Goal: Task Accomplishment & Management: Use online tool/utility

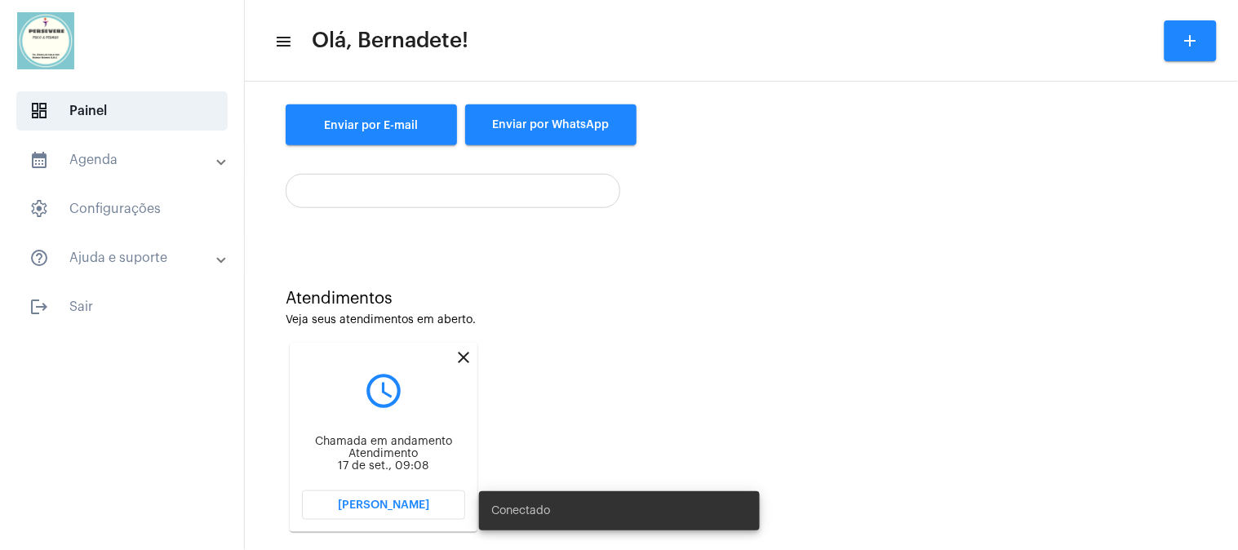
scroll to position [268, 0]
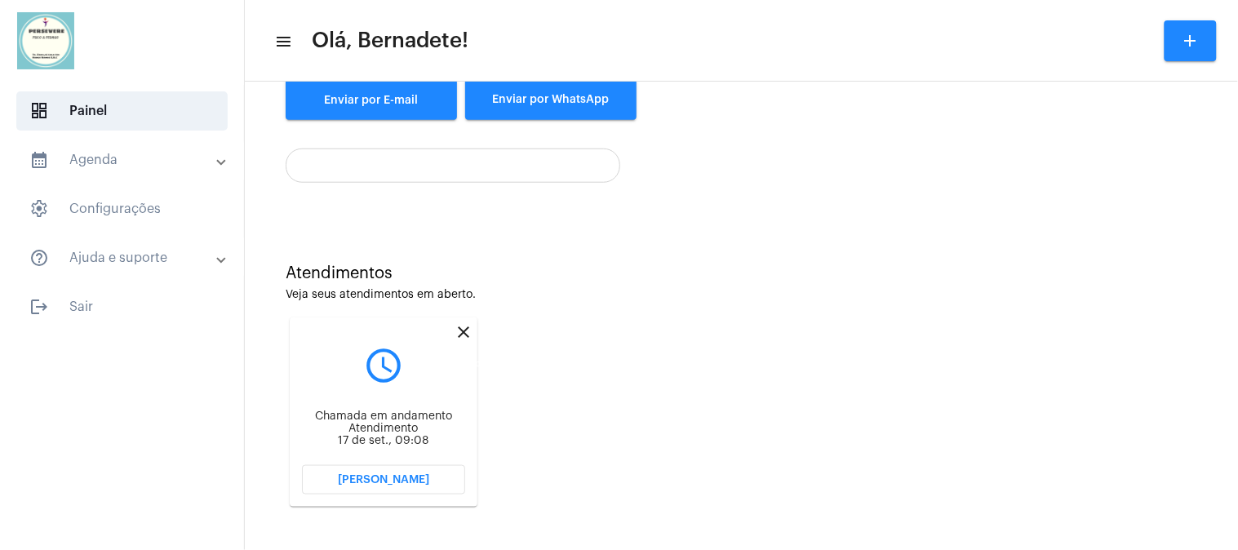
click at [459, 327] on mat-icon "close" at bounding box center [464, 332] width 20 height 20
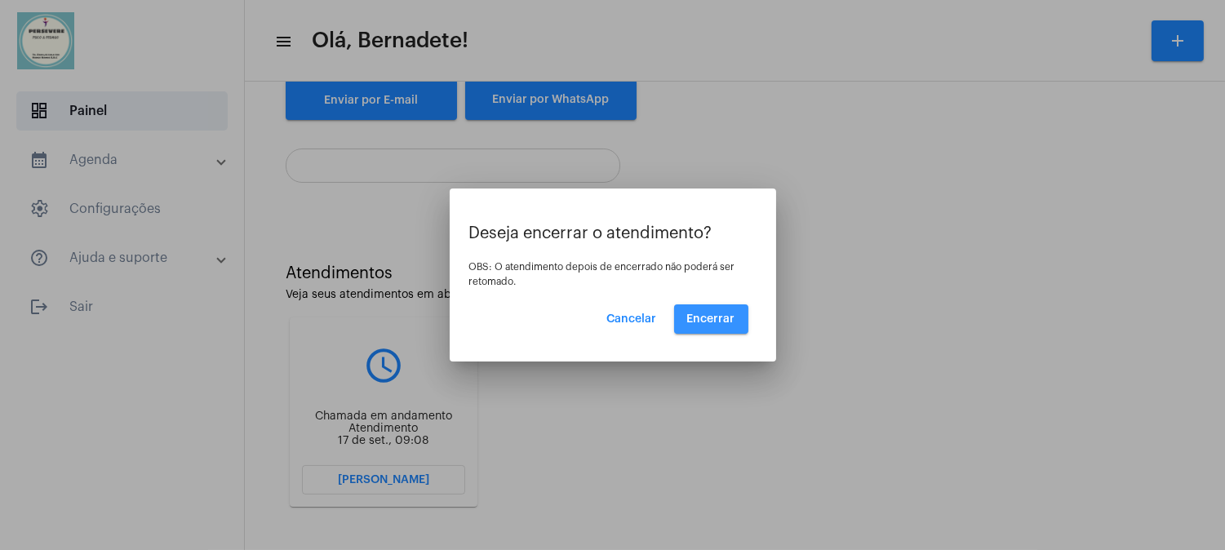
click at [729, 317] on span "Encerrar" at bounding box center [711, 318] width 48 height 11
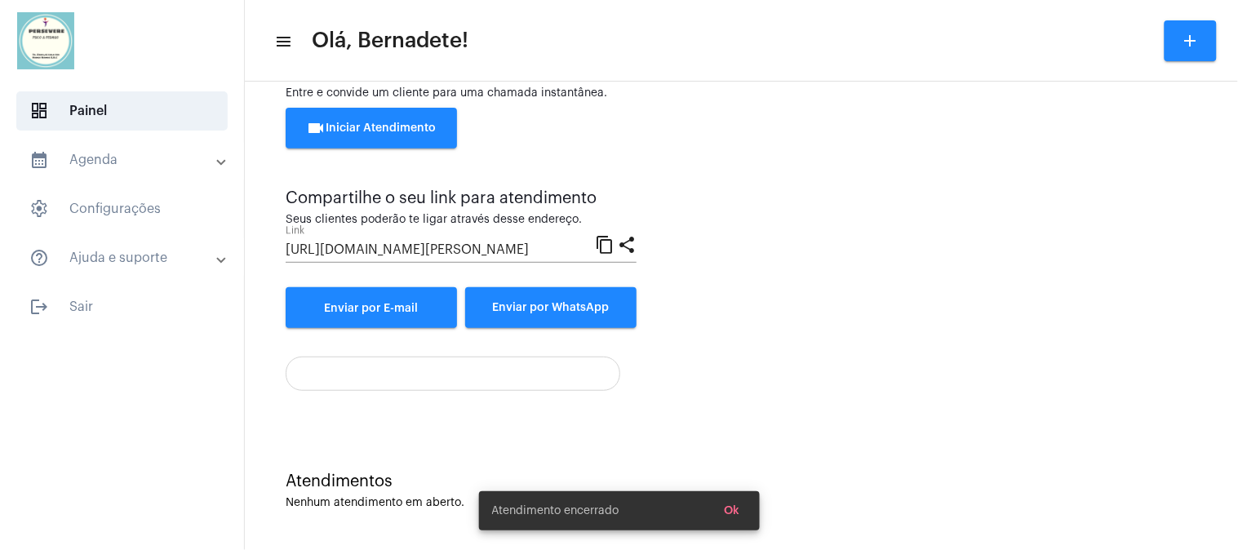
scroll to position [59, 0]
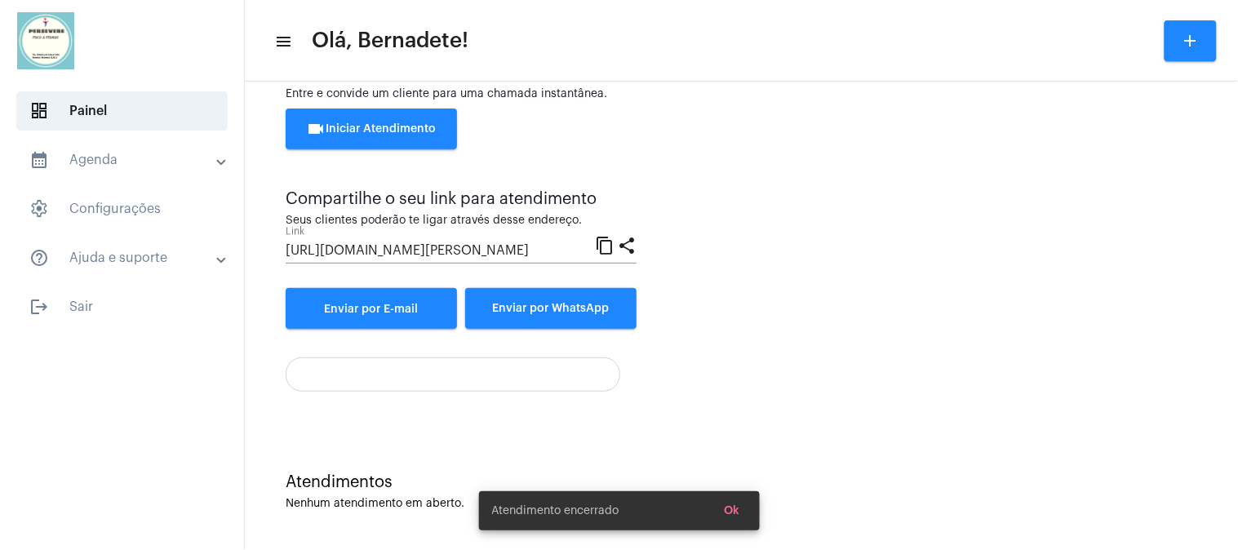
click at [110, 162] on mat-panel-title "calendar_month_outlined Agenda" at bounding box center [123, 160] width 188 height 20
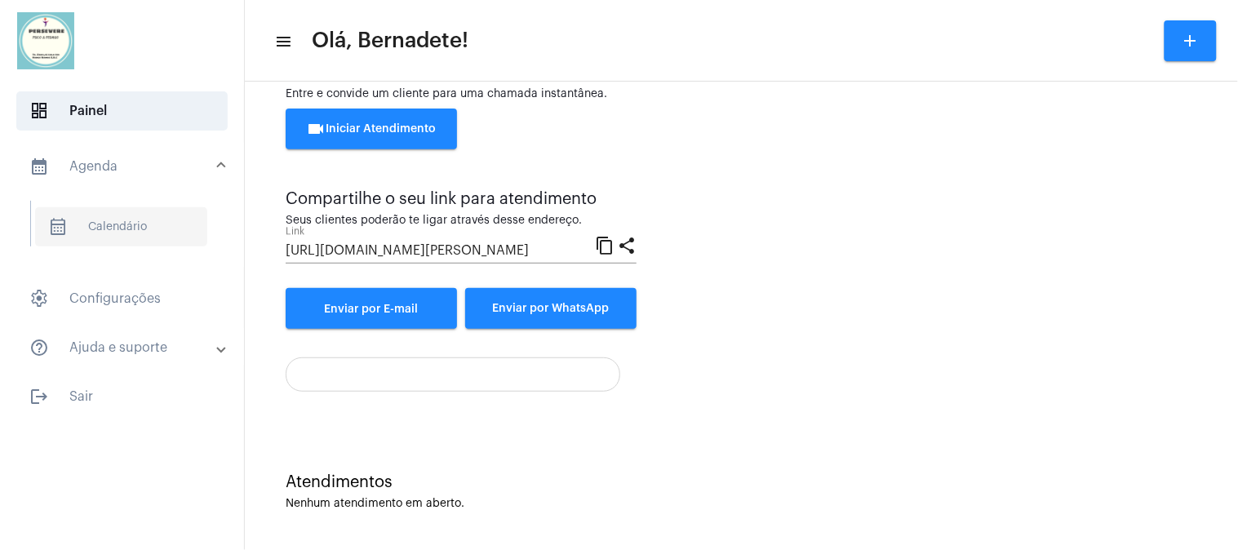
click at [95, 227] on span "calendar_month_outlined Calendário" at bounding box center [121, 226] width 172 height 39
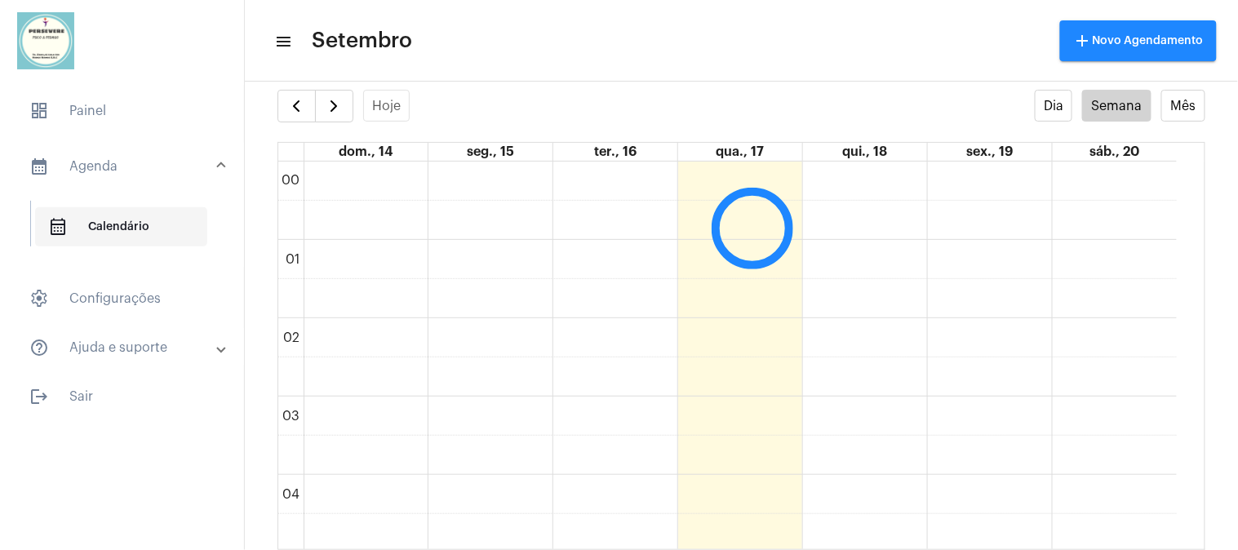
scroll to position [470, 0]
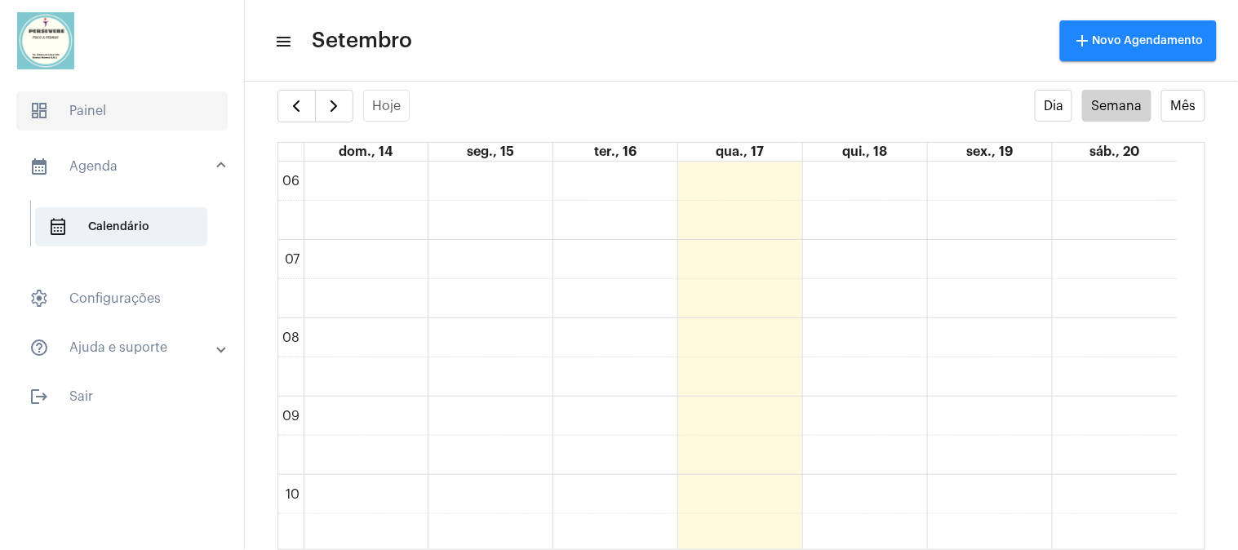
click at [83, 110] on span "dashboard Painel" at bounding box center [121, 110] width 211 height 39
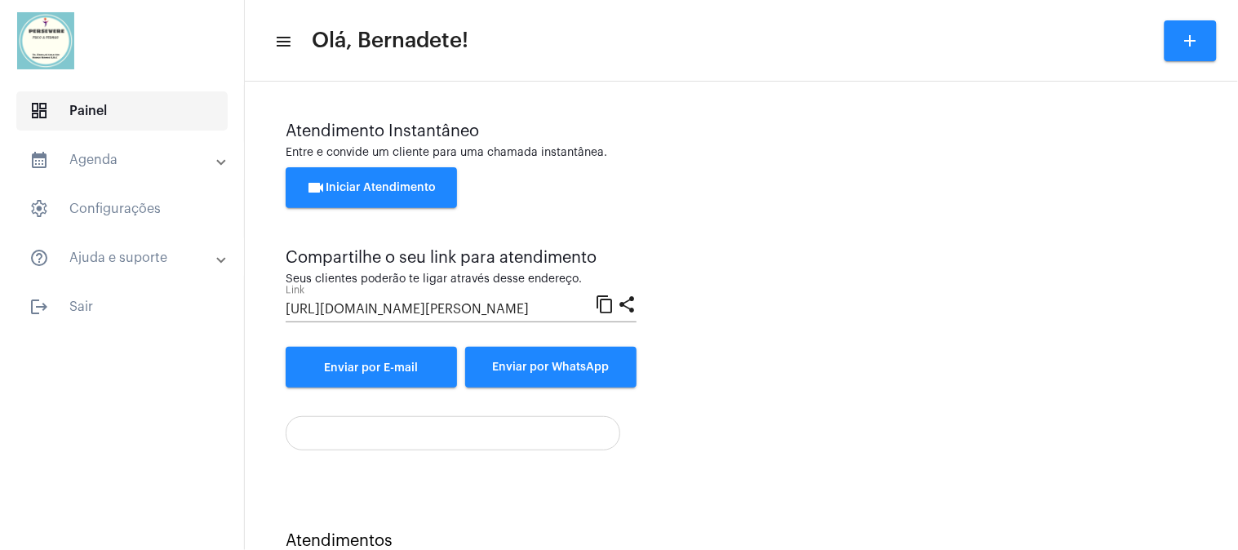
click at [29, 110] on span "dashboard" at bounding box center [39, 111] width 20 height 20
click at [37, 110] on span "dashboard" at bounding box center [39, 111] width 20 height 20
click at [79, 110] on span "dashboard Painel" at bounding box center [121, 110] width 211 height 39
click at [95, 202] on span "settings Configurações" at bounding box center [121, 208] width 211 height 39
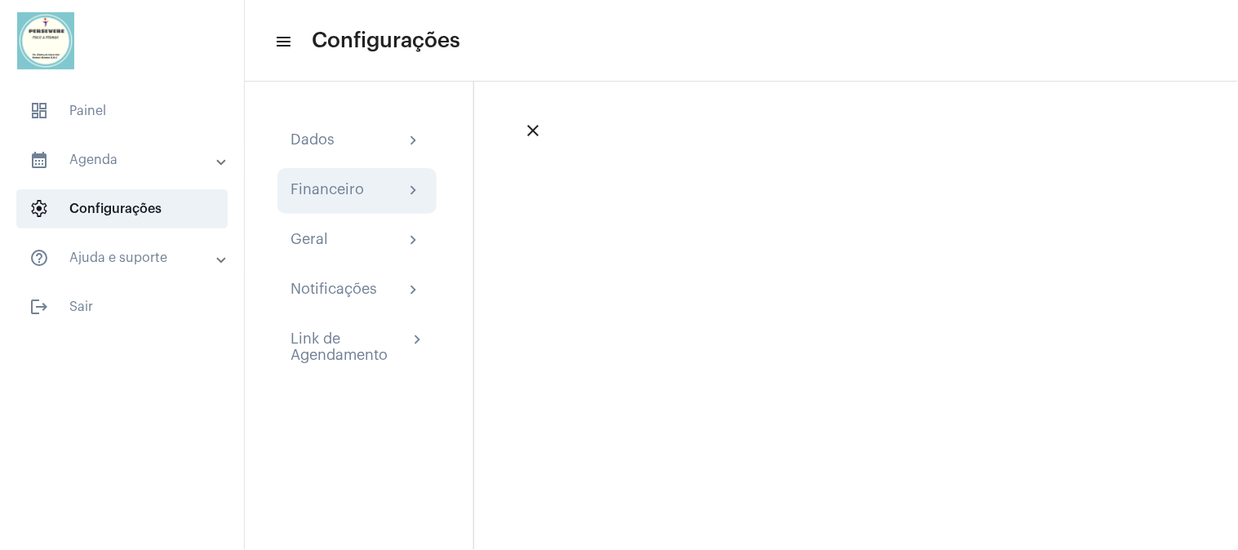
click at [418, 186] on mat-icon "chevron_right" at bounding box center [414, 191] width 20 height 20
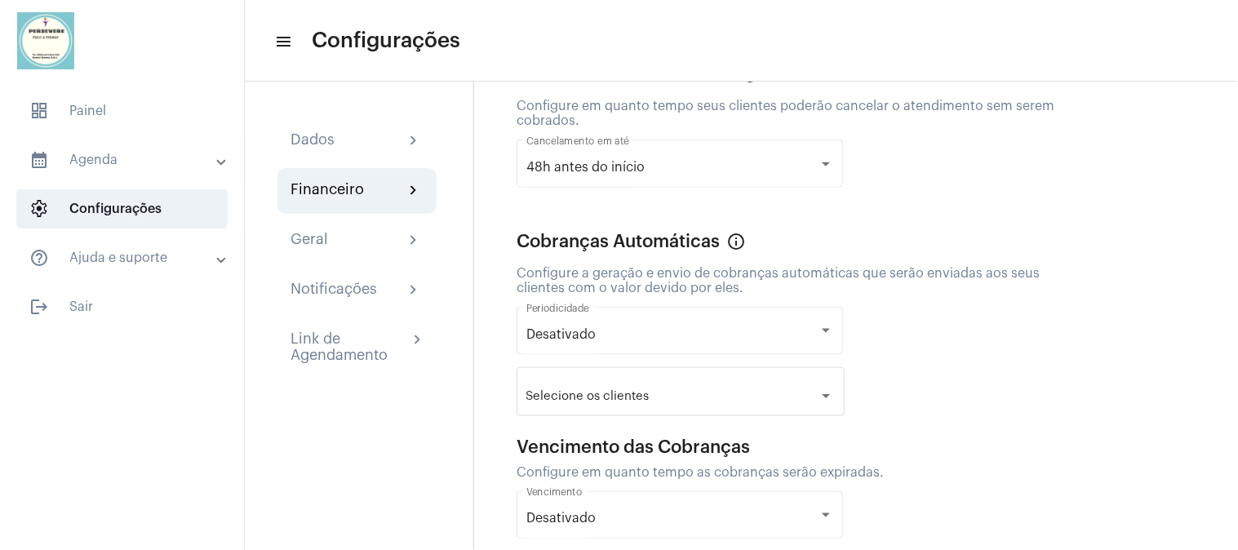
scroll to position [360, 0]
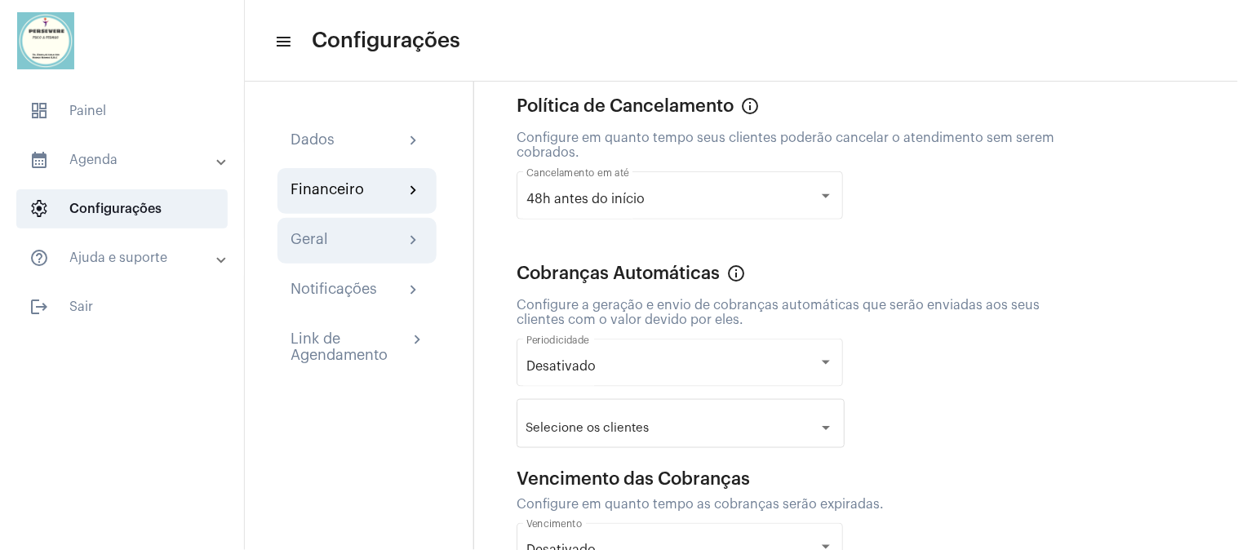
click at [313, 239] on div "Geral" at bounding box center [309, 241] width 38 height 20
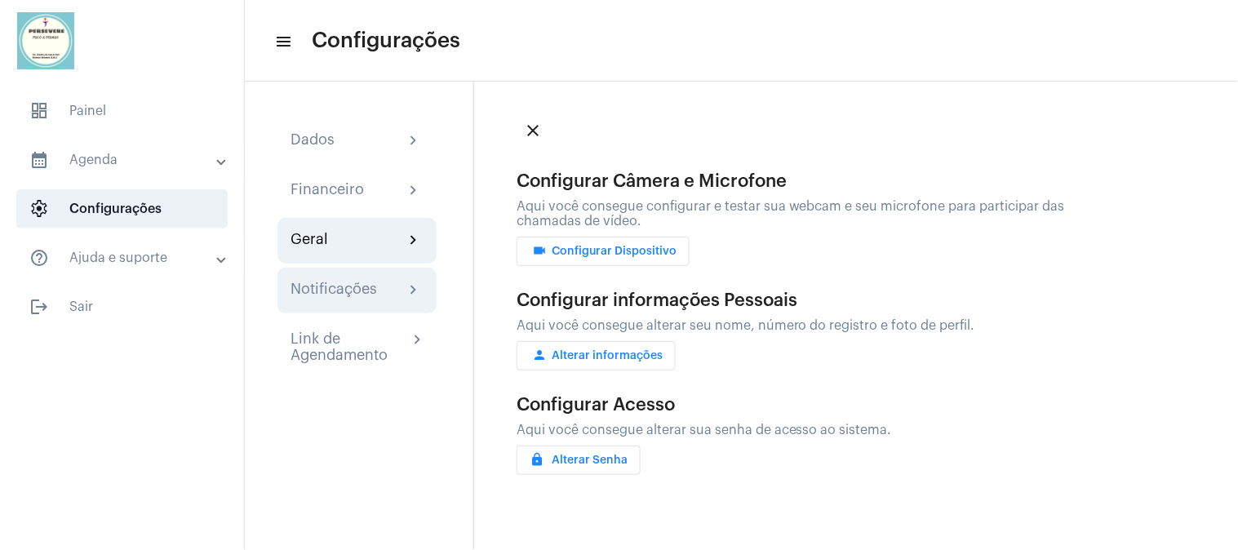
click at [313, 288] on div "Notificações" at bounding box center [333, 291] width 86 height 20
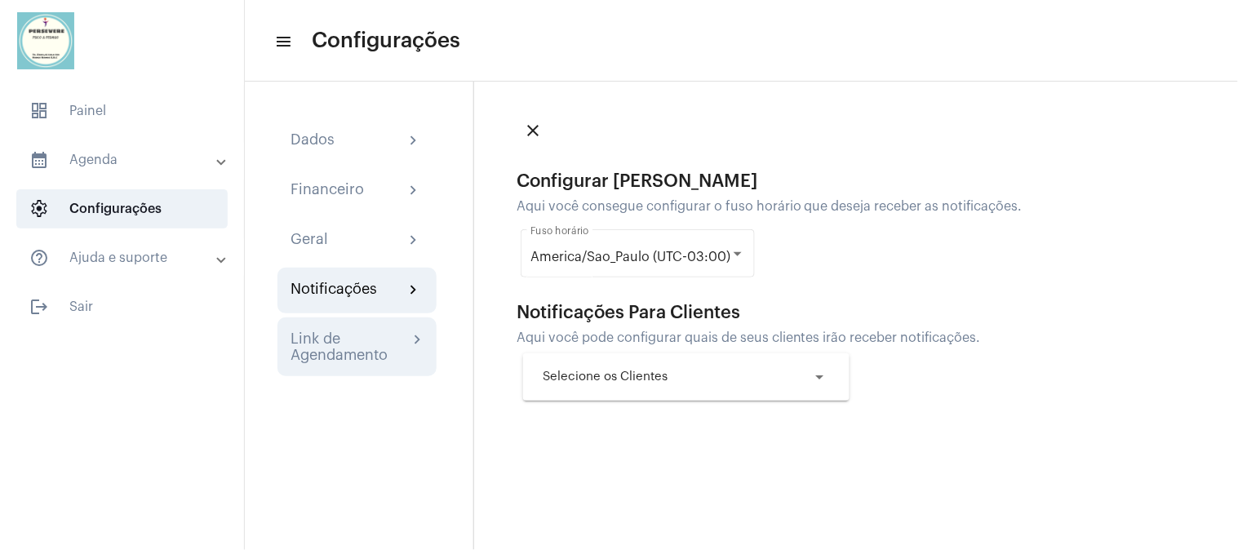
click at [311, 339] on div "Link de Agendamento" at bounding box center [349, 346] width 118 height 33
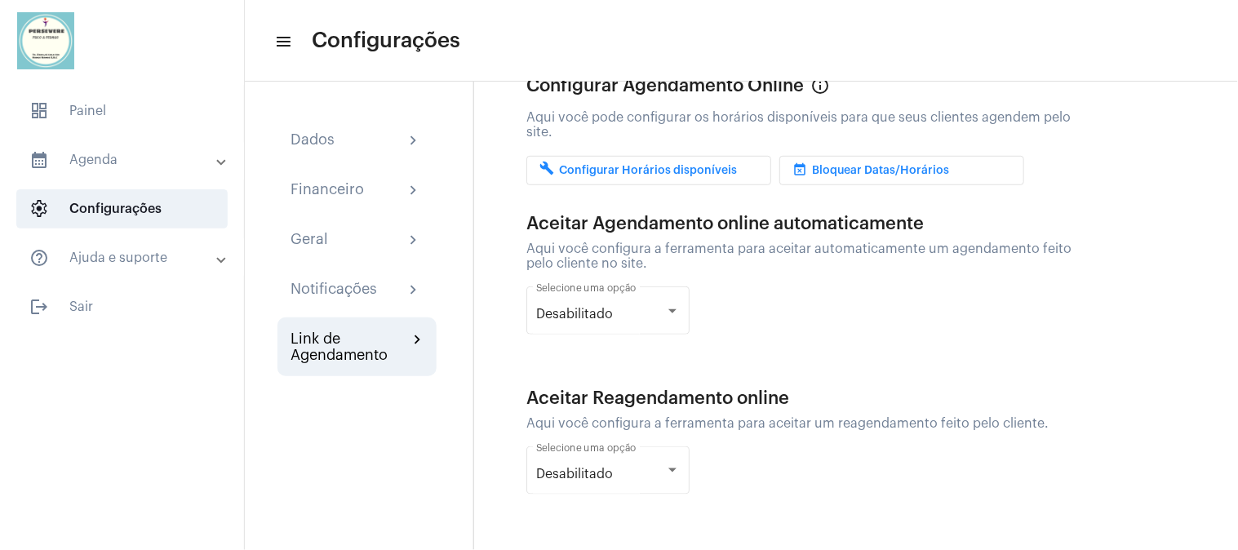
scroll to position [250, 0]
click at [103, 107] on span "dashboard Painel" at bounding box center [121, 110] width 211 height 39
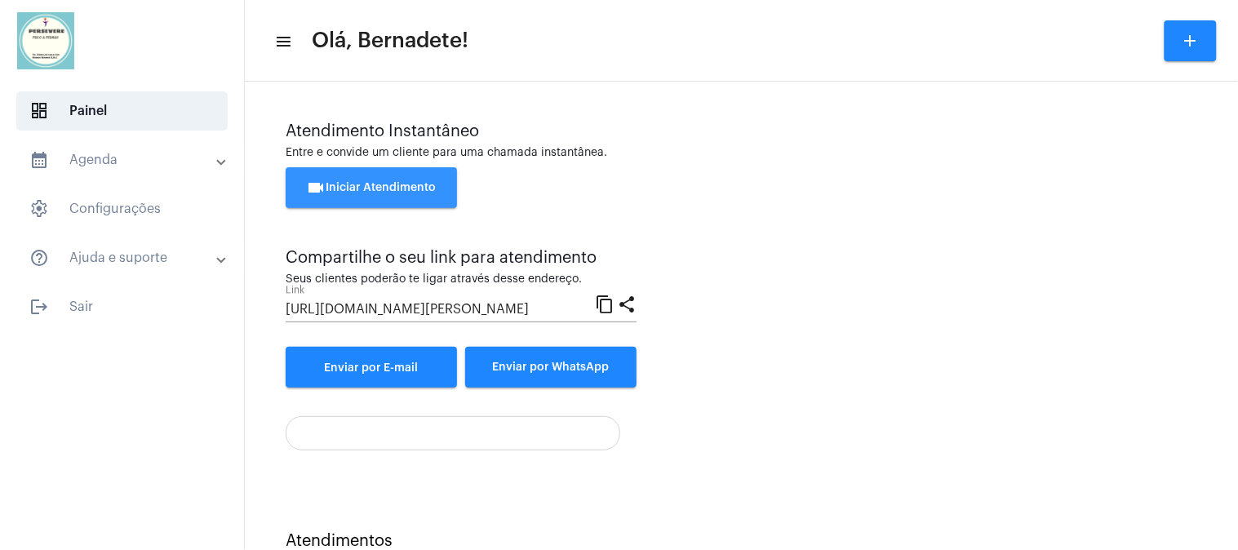
click at [401, 177] on button "videocam Iniciar Atendimento" at bounding box center [371, 187] width 171 height 41
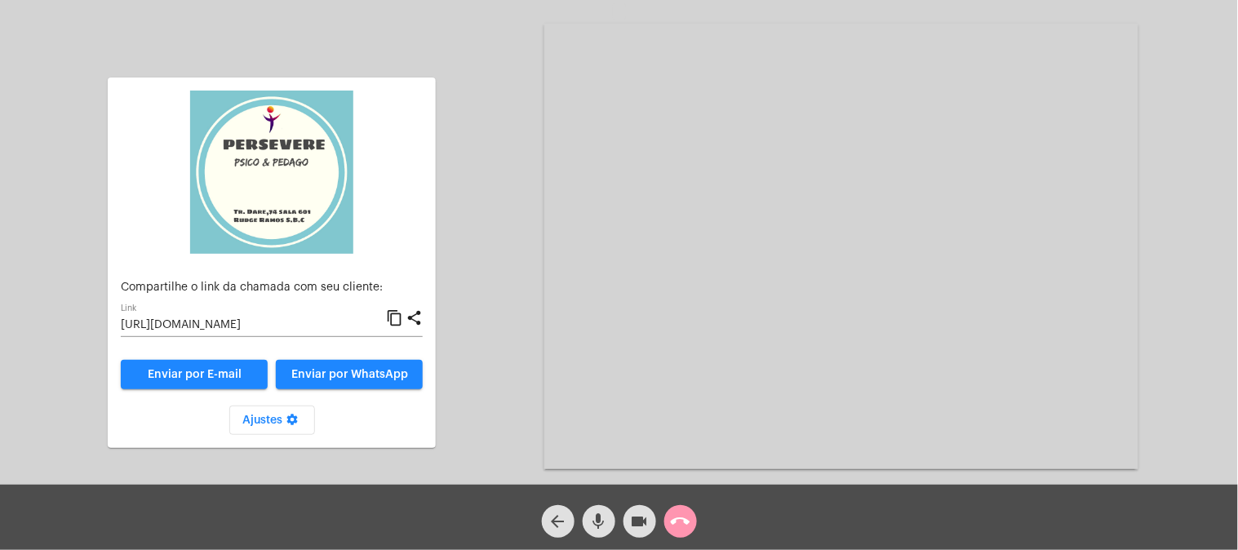
click at [398, 315] on mat-icon "content_copy" at bounding box center [394, 318] width 17 height 20
